Goal: Navigation & Orientation: Find specific page/section

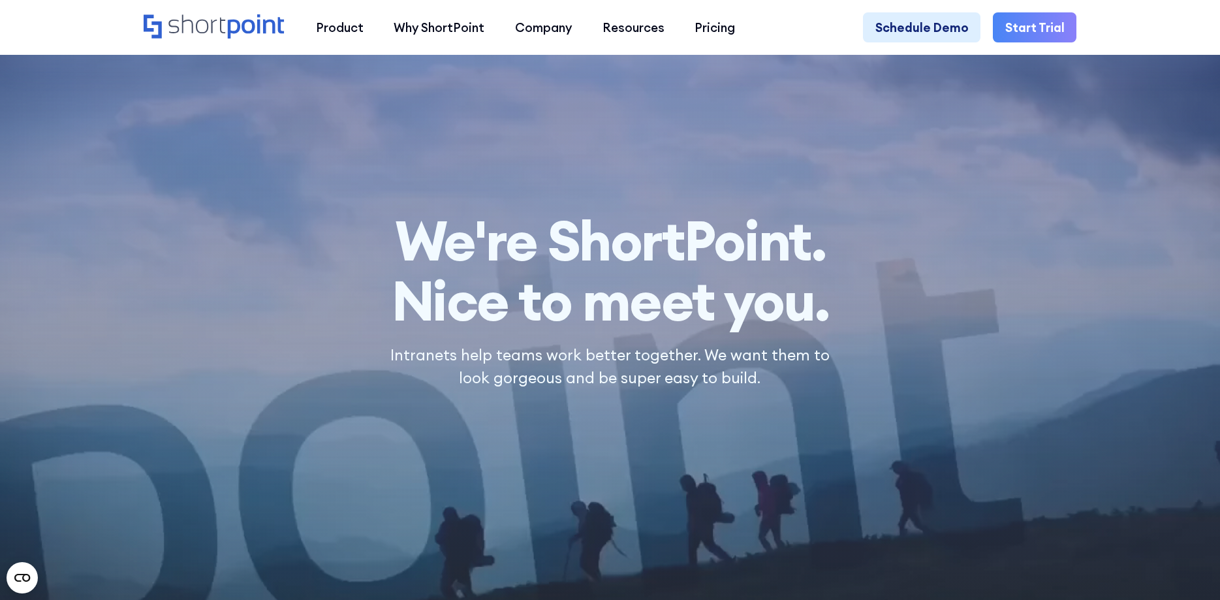
scroll to position [8991, 0]
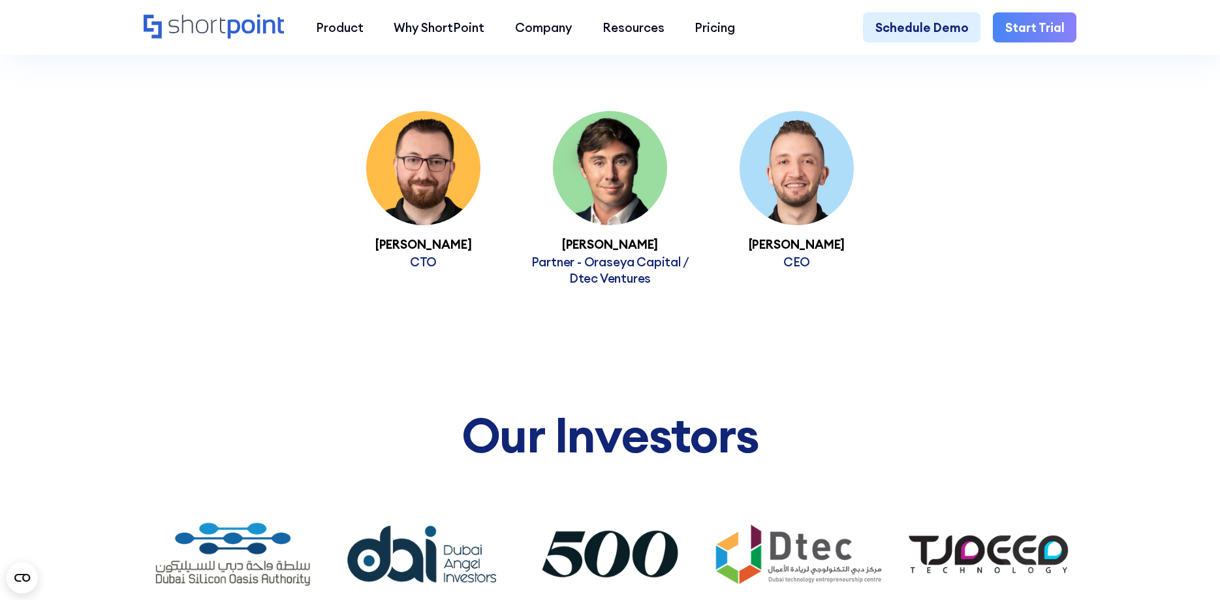
drag, startPoint x: 287, startPoint y: 25, endPoint x: 189, endPoint y: 40, distance: 99.7
click at [142, 32] on div "Product works with SharePoint Microsoft Teams SAP Explore Templates Elements In…" at bounding box center [610, 27] width 1220 height 55
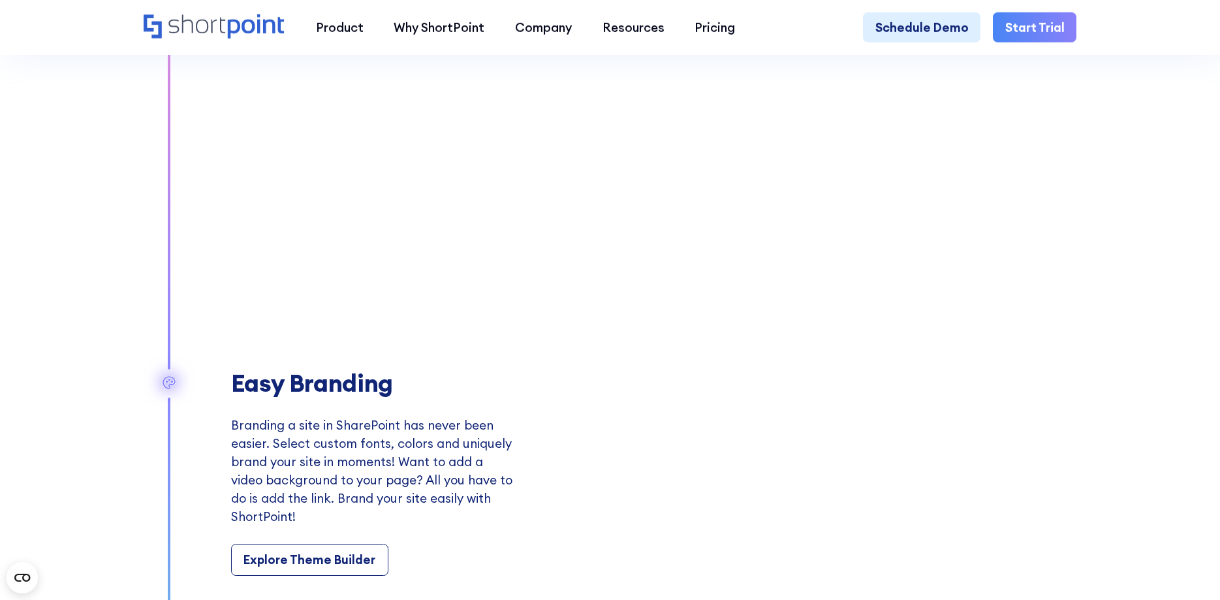
scroll to position [1598, 0]
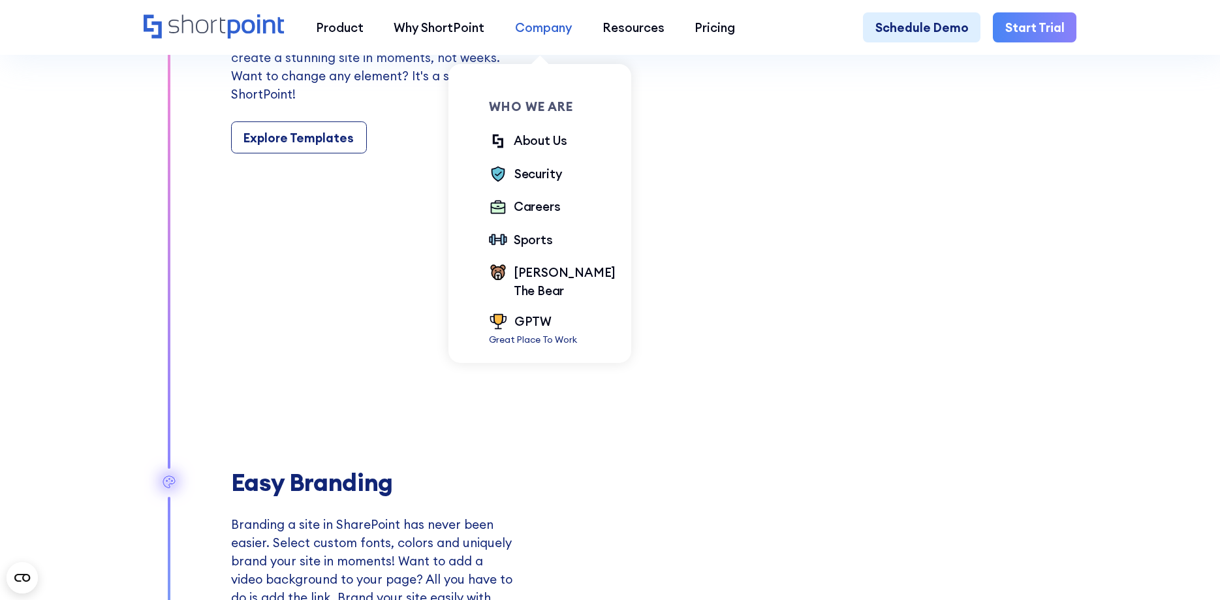
click at [550, 20] on div "Company" at bounding box center [543, 27] width 57 height 18
click at [533, 136] on div "About Us" at bounding box center [541, 140] width 54 height 18
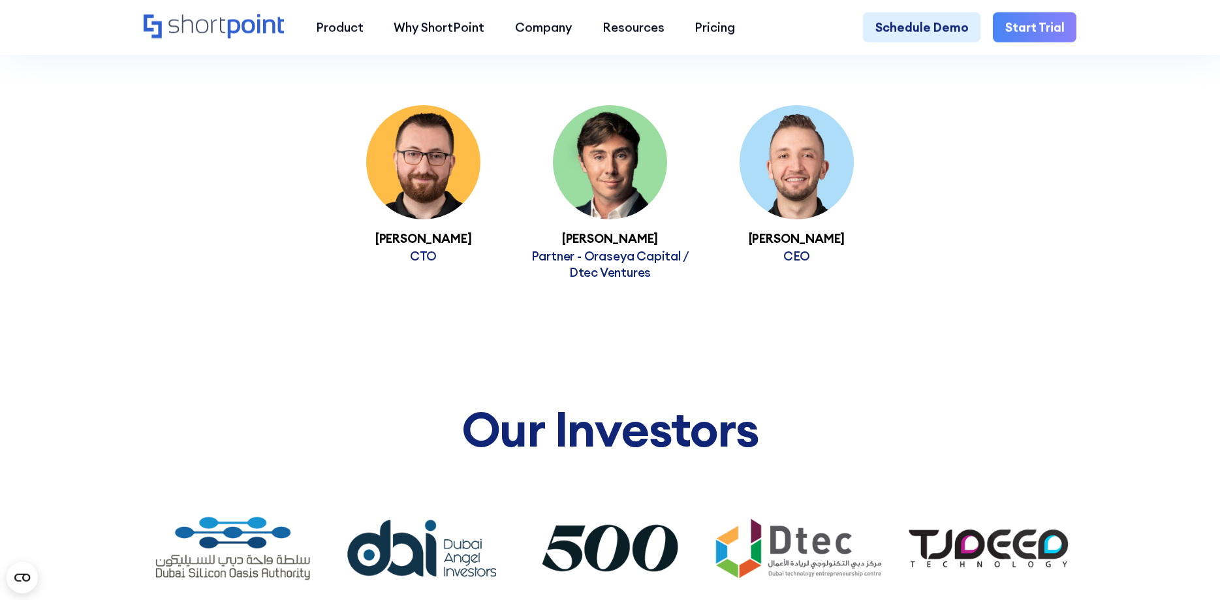
scroll to position [8991, 0]
